Goal: Check status: Check status

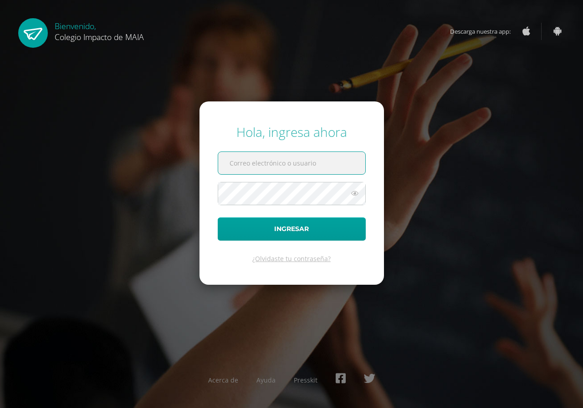
click at [279, 171] on input "text" at bounding box center [291, 163] width 147 height 22
type input "[PERSON_NAME][EMAIL_ADDRESS][DOMAIN_NAME]"
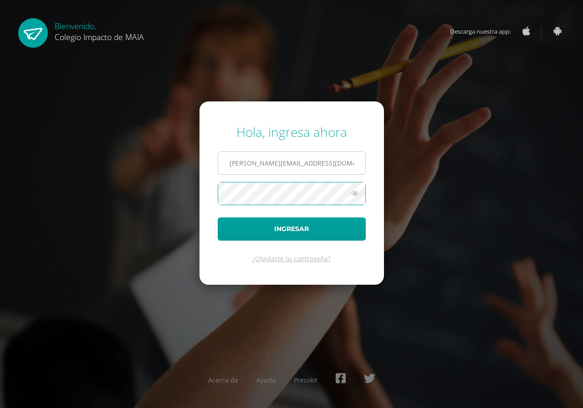
click at [218, 218] on button "Ingresar" at bounding box center [292, 229] width 148 height 23
